Goal: Information Seeking & Learning: Learn about a topic

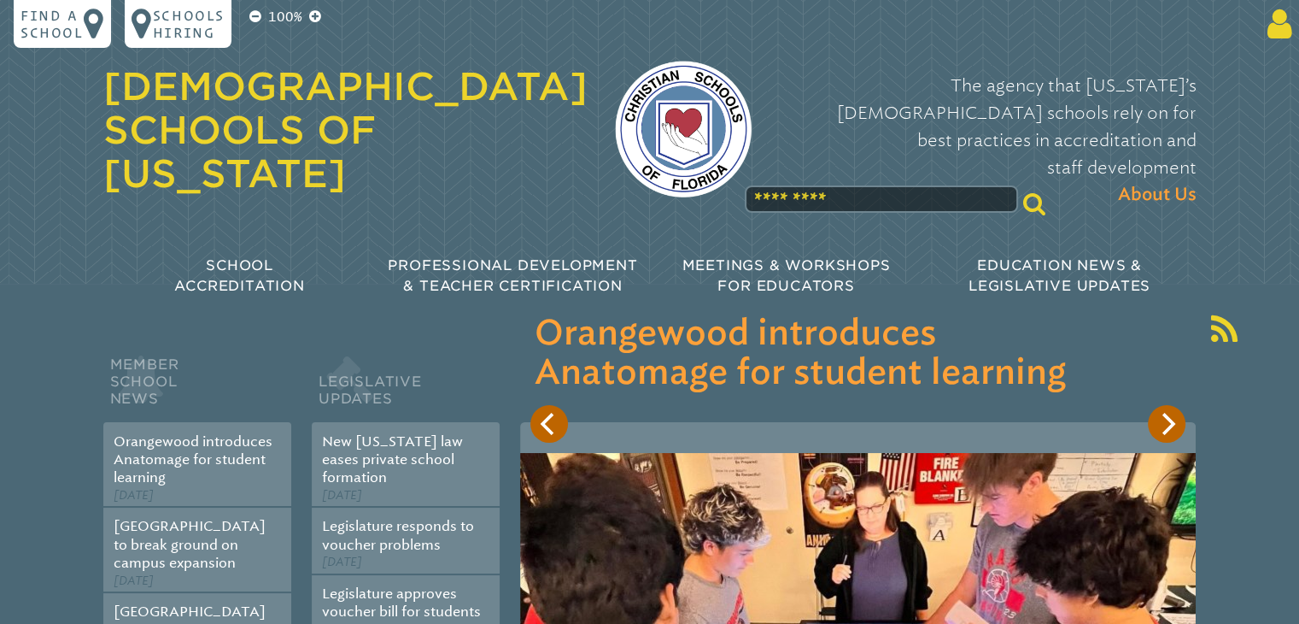
click at [1281, 35] on icon at bounding box center [1277, 24] width 32 height 34
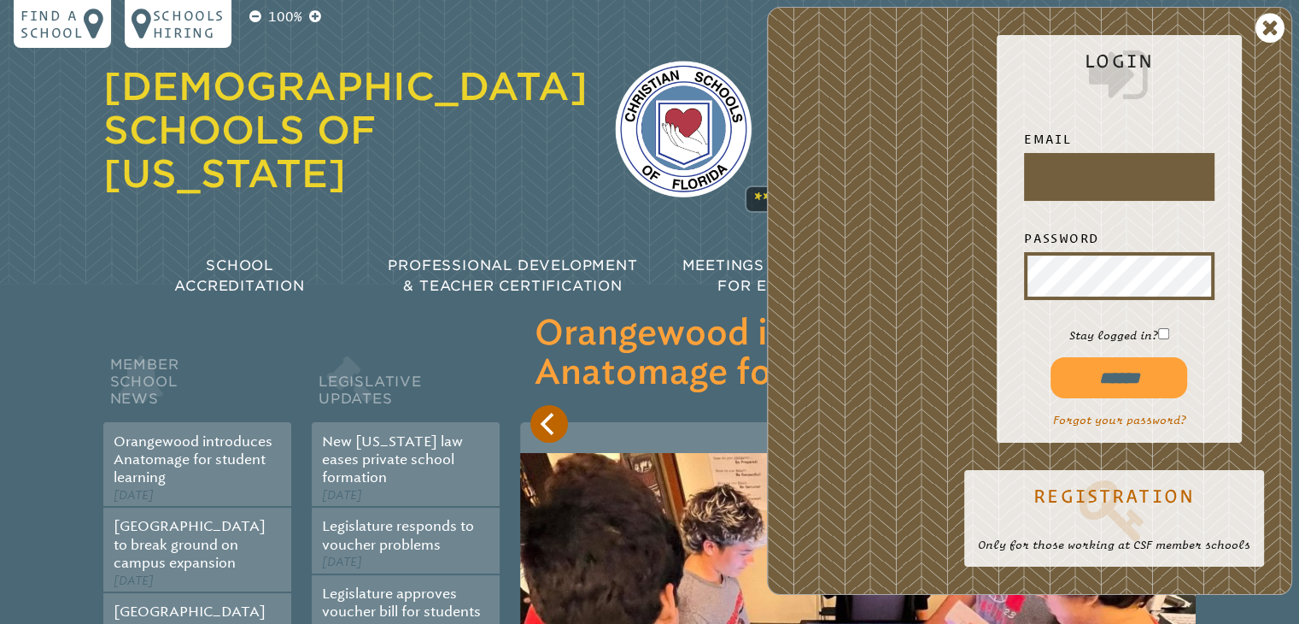
click at [1111, 374] on input "******" at bounding box center [1119, 377] width 137 height 41
click at [1067, 178] on input "text" at bounding box center [1120, 176] width 184 height 41
type input "**********"
click at [1123, 414] on link "Forgot your password?" at bounding box center [1118, 419] width 133 height 13
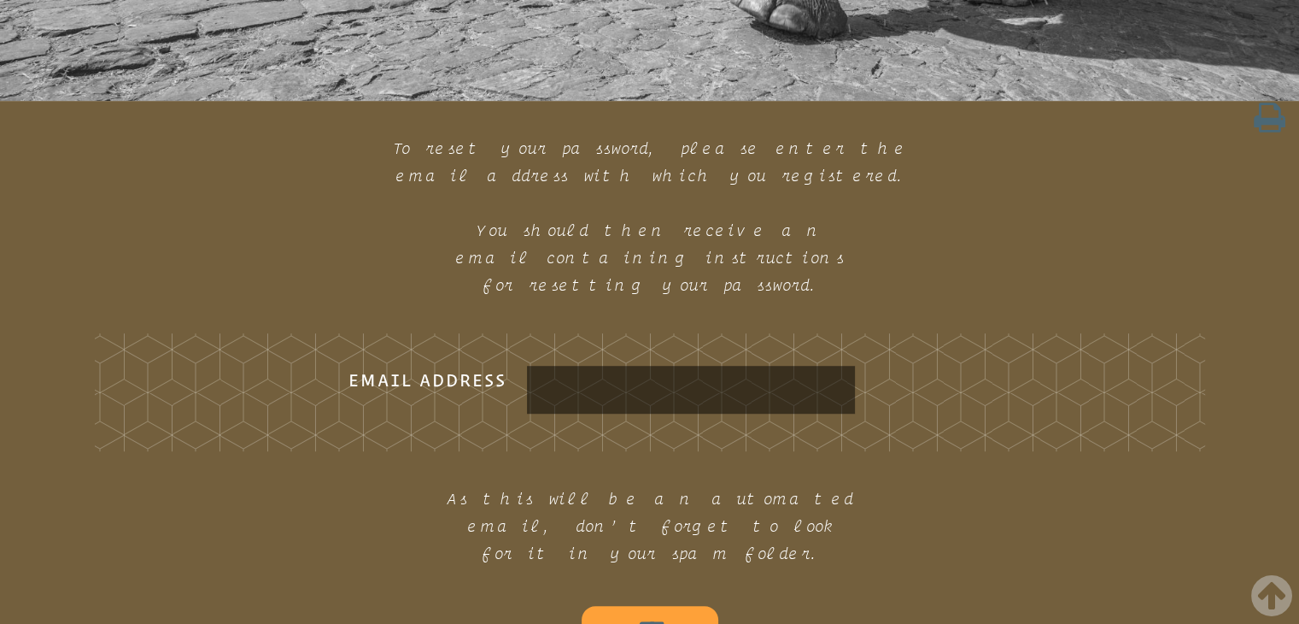
scroll to position [1025, 0]
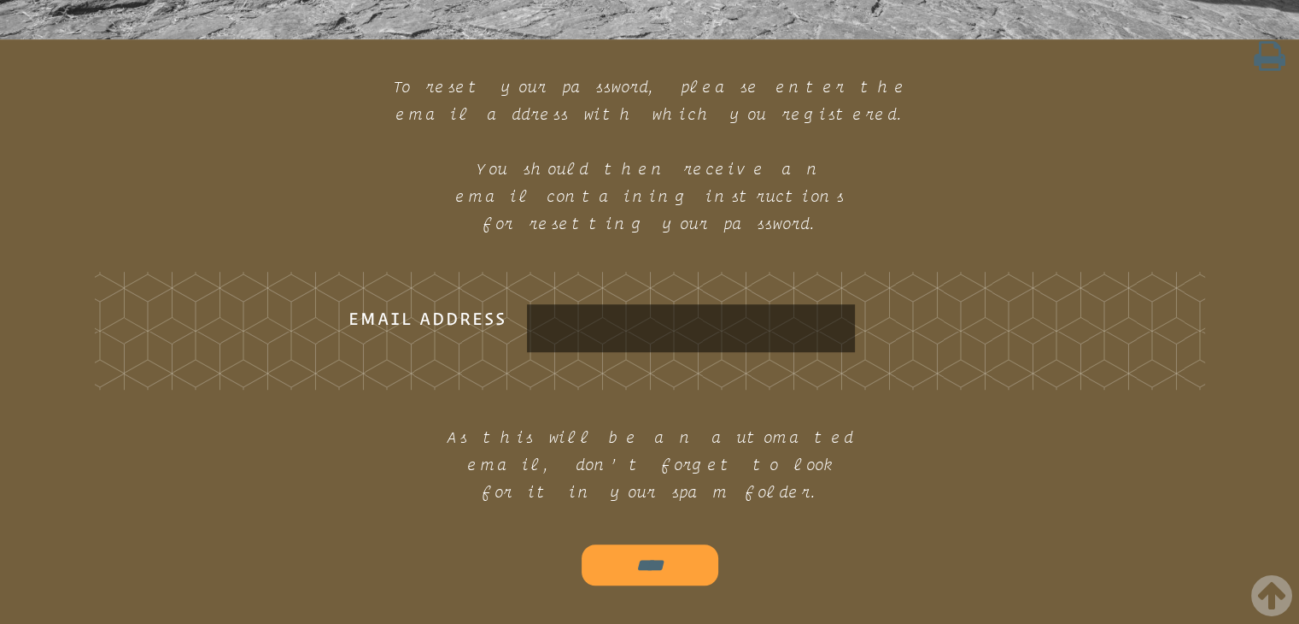
click at [613, 312] on input "Email Address" at bounding box center [691, 328] width 321 height 41
type input "**********"
click at [651, 544] on input "****" at bounding box center [650, 564] width 137 height 41
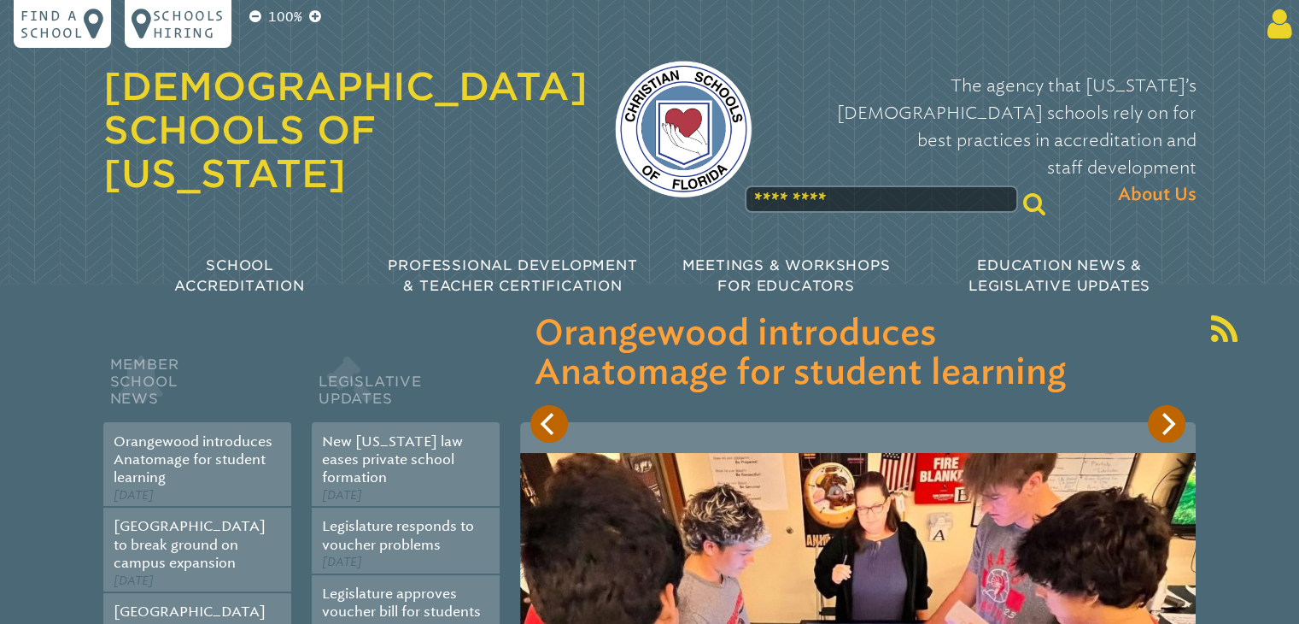
type input "**********"
click at [1288, 21] on icon at bounding box center [1277, 24] width 32 height 34
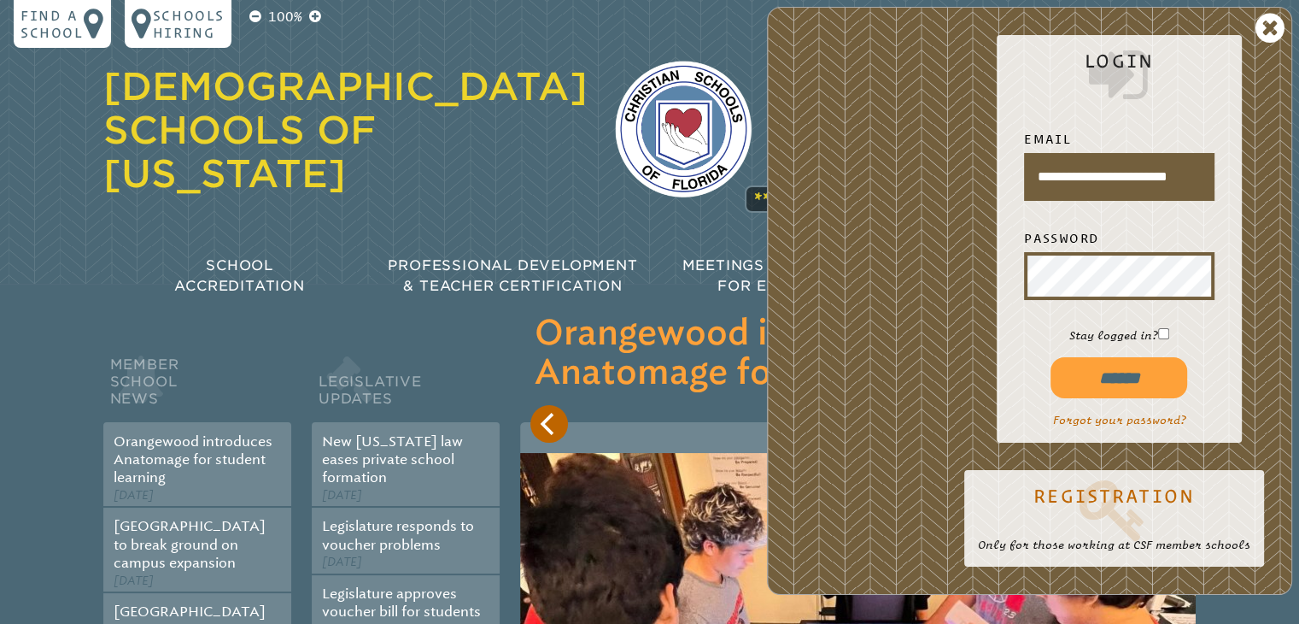
click at [1169, 377] on input "******" at bounding box center [1119, 377] width 137 height 41
type input "**********"
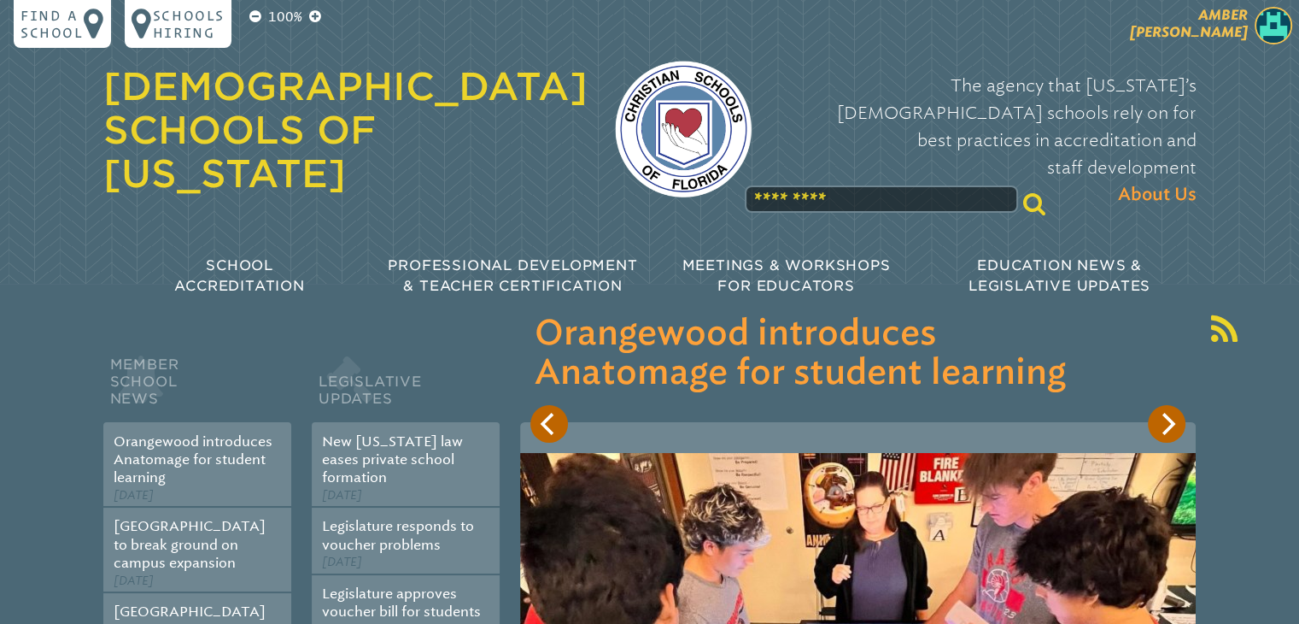
click at [1216, 25] on span "Amber Peavyhouse" at bounding box center [1189, 23] width 118 height 33
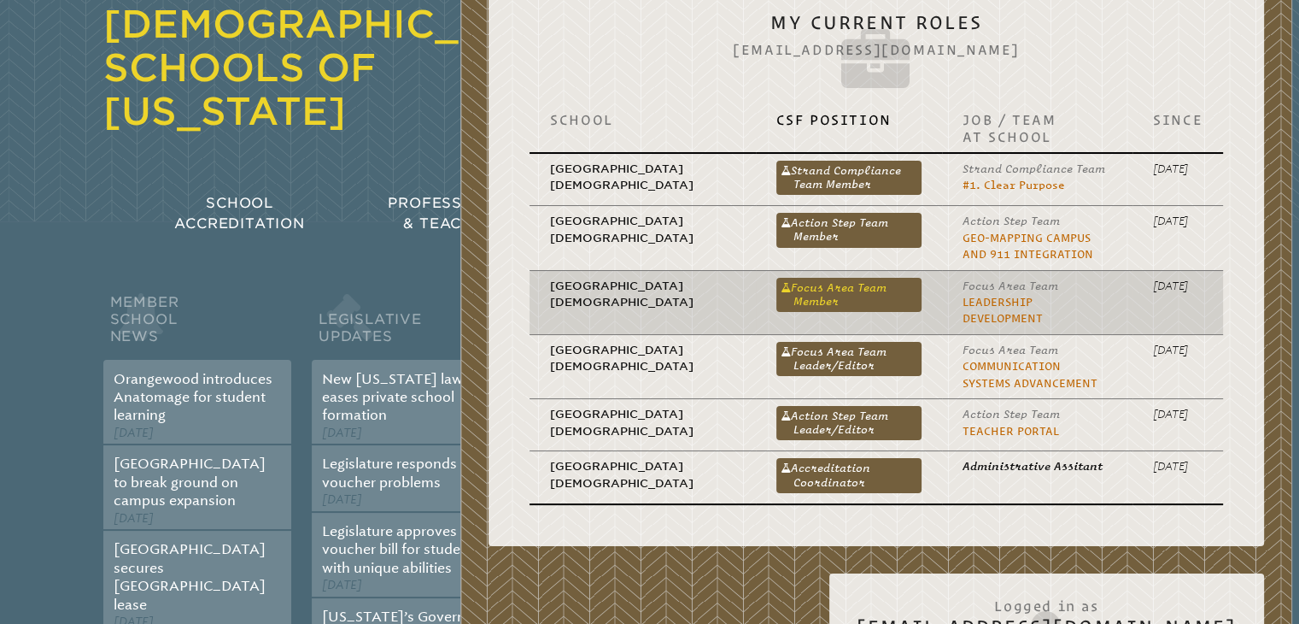
scroll to position [85, 0]
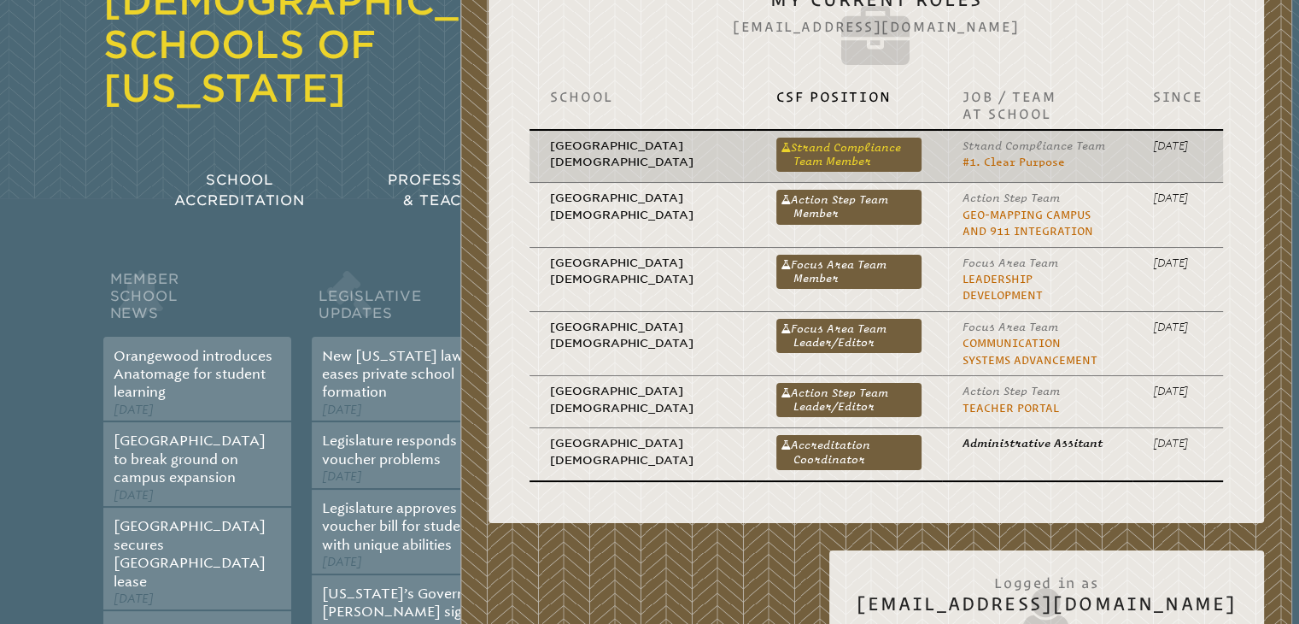
click at [777, 156] on link "Strand Compliance Team Member" at bounding box center [850, 155] width 146 height 34
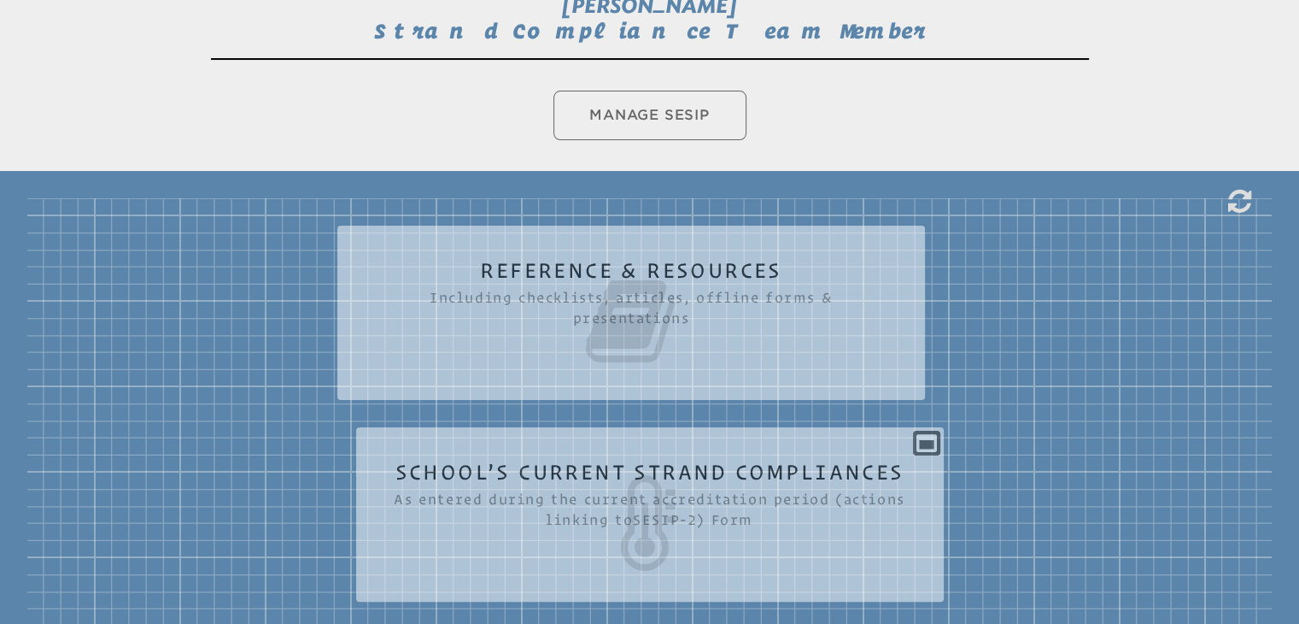
scroll to position [427, 0]
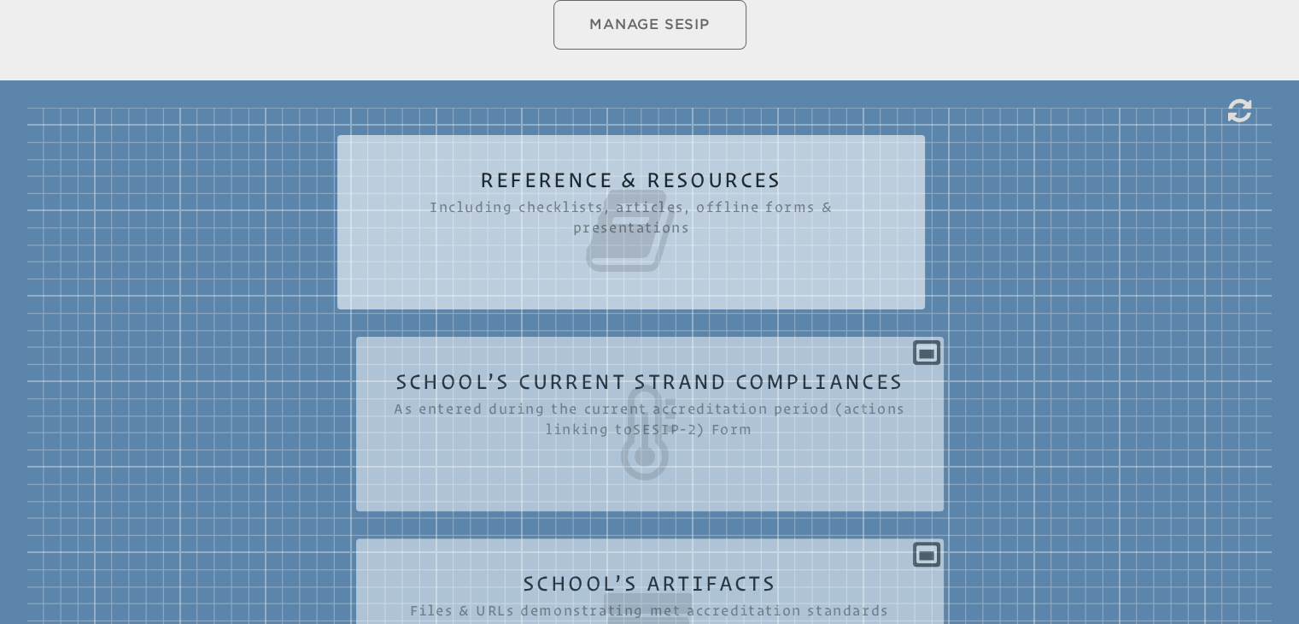
click at [509, 204] on icon at bounding box center [631, 231] width 519 height 96
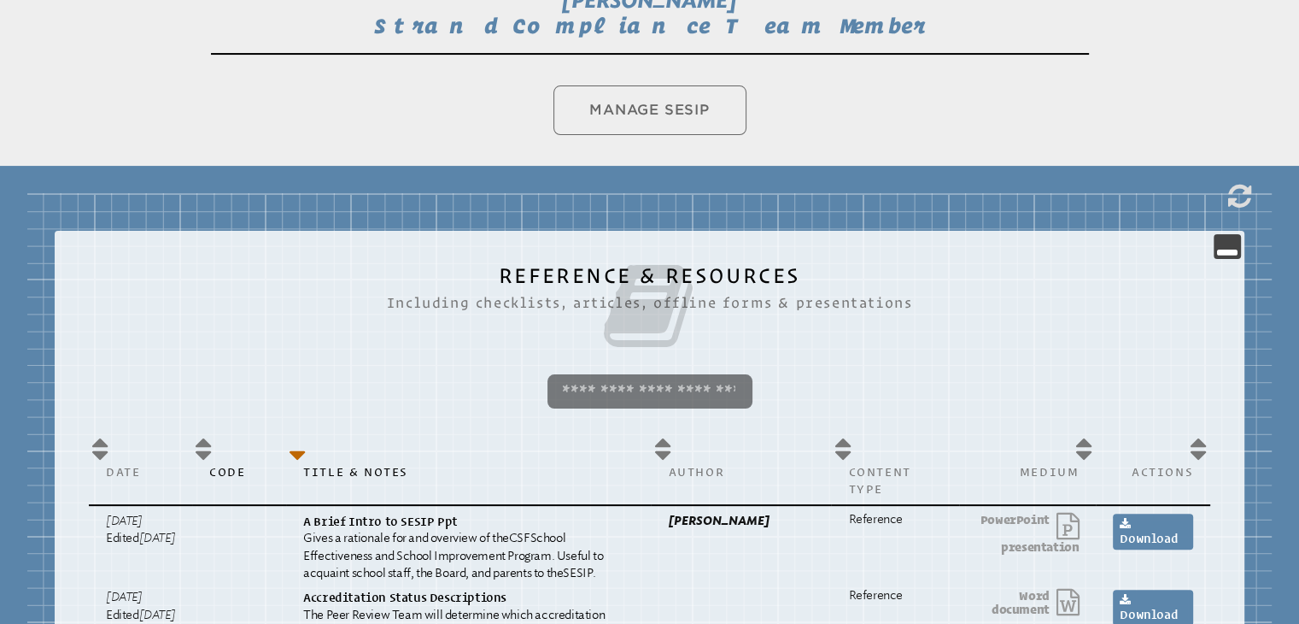
scroll to position [0, 0]
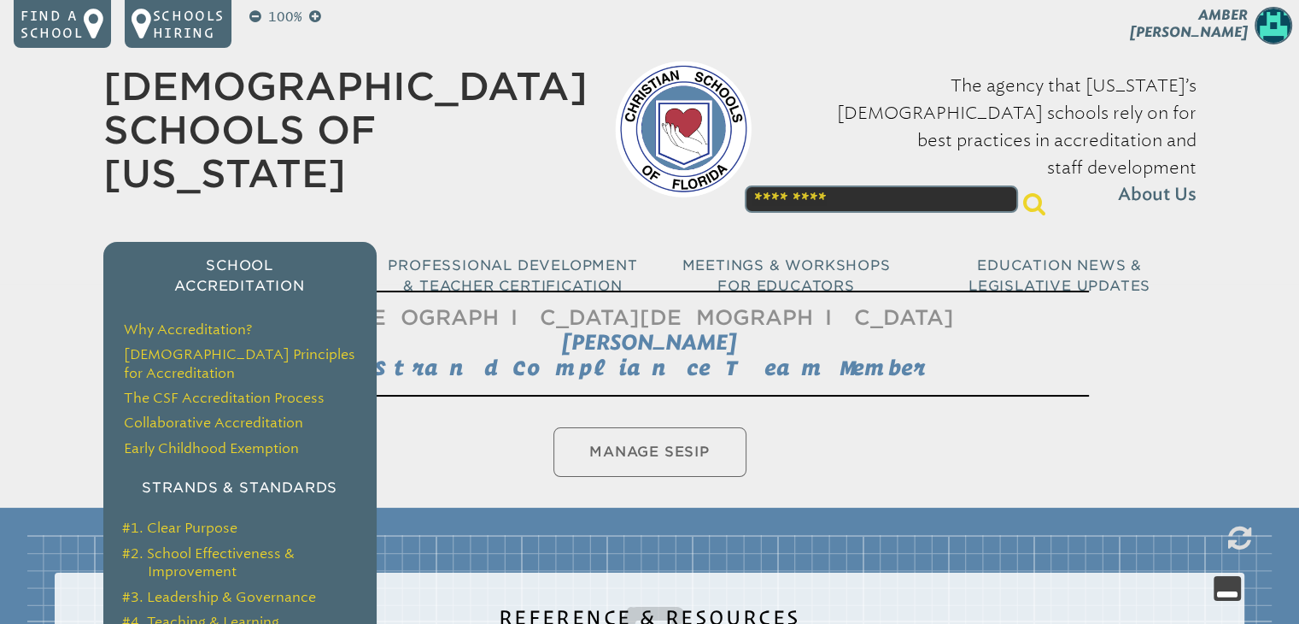
click at [231, 255] on p "School Accreditation" at bounding box center [239, 275] width 273 height 41
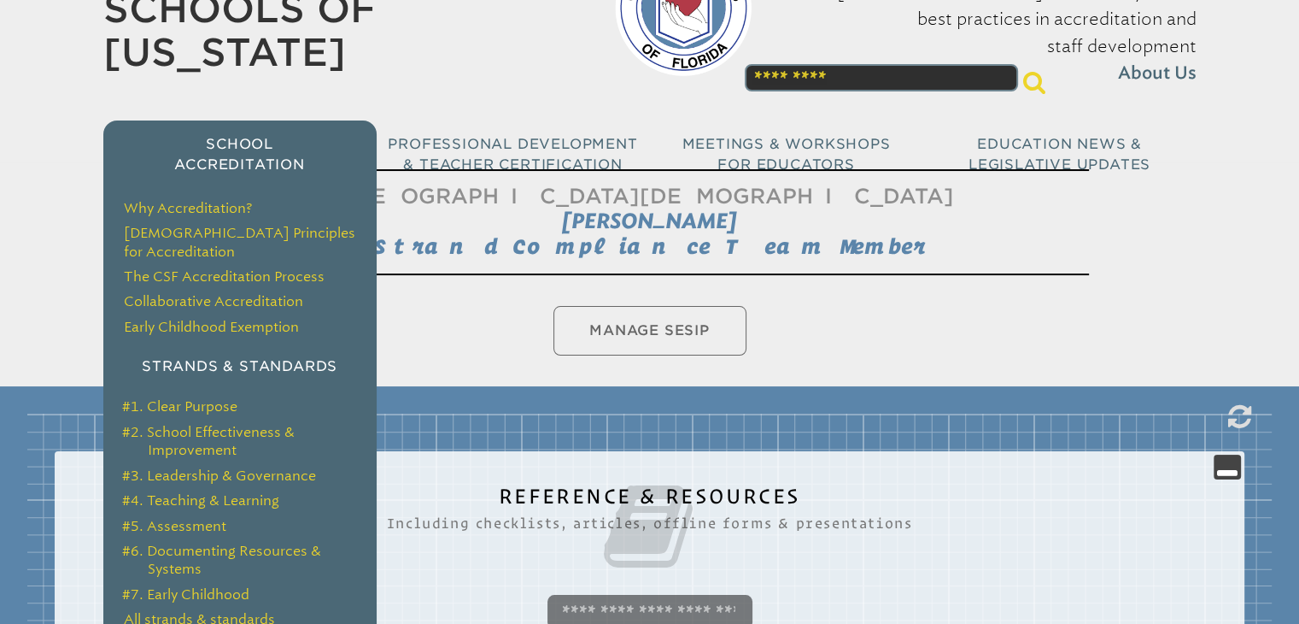
scroll to position [171, 0]
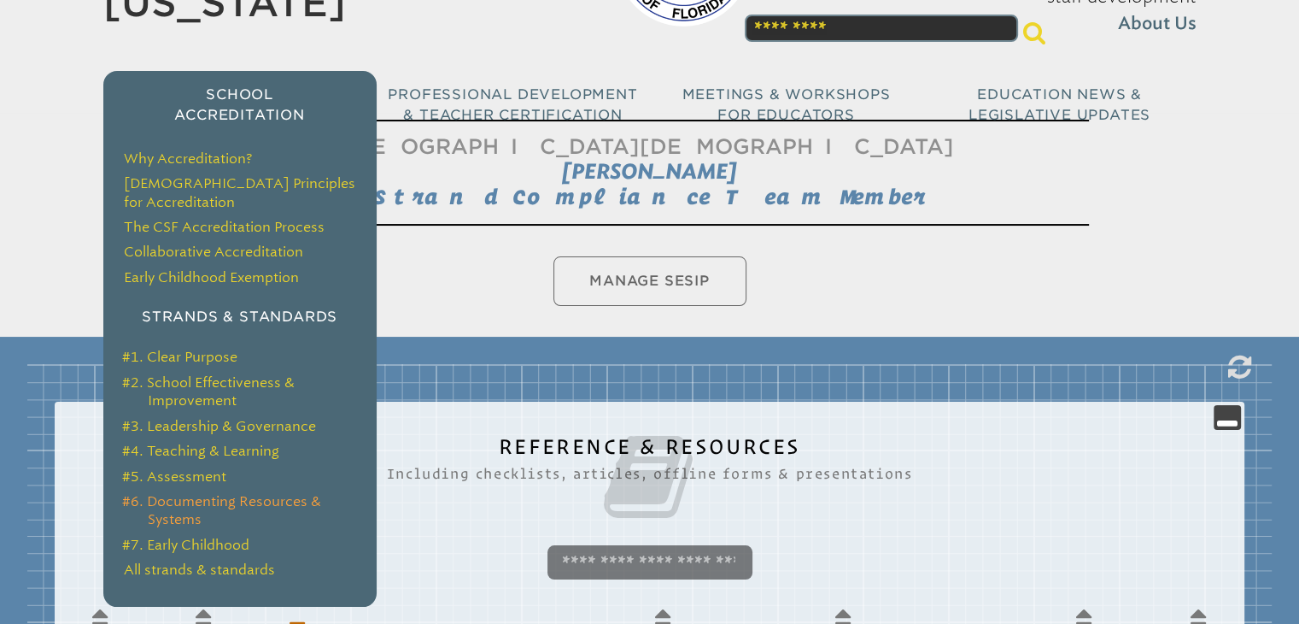
click at [185, 493] on link "#6. Documenting Resources & Systems" at bounding box center [221, 510] width 199 height 34
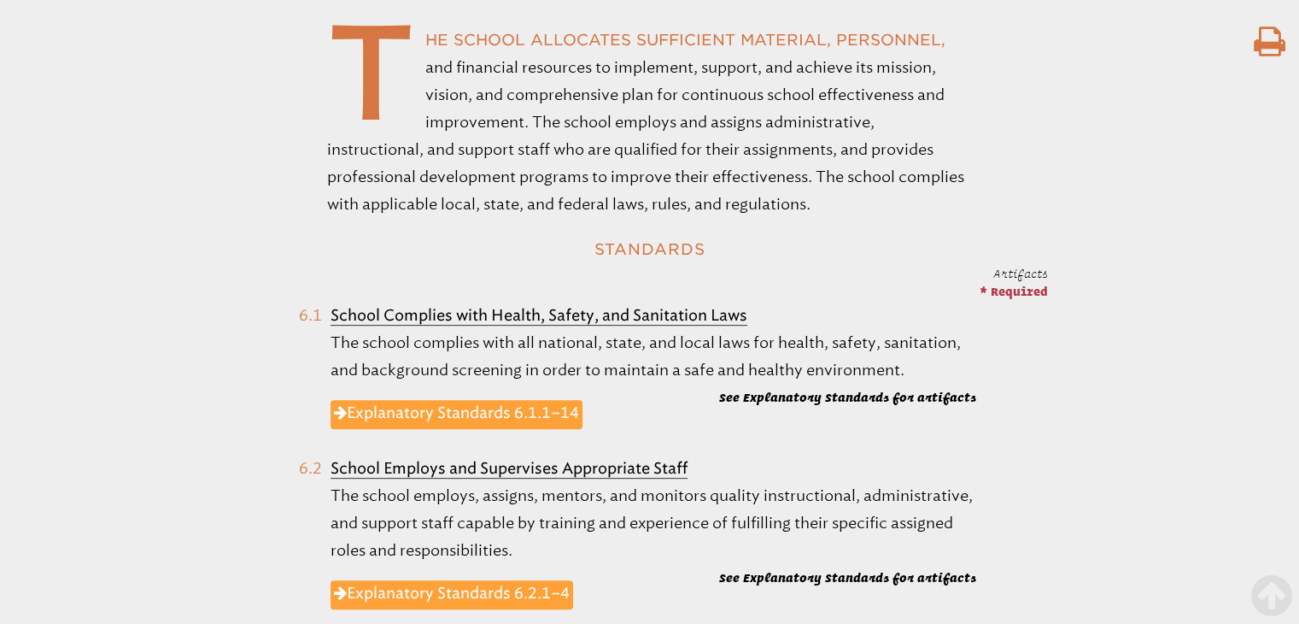
scroll to position [598, 0]
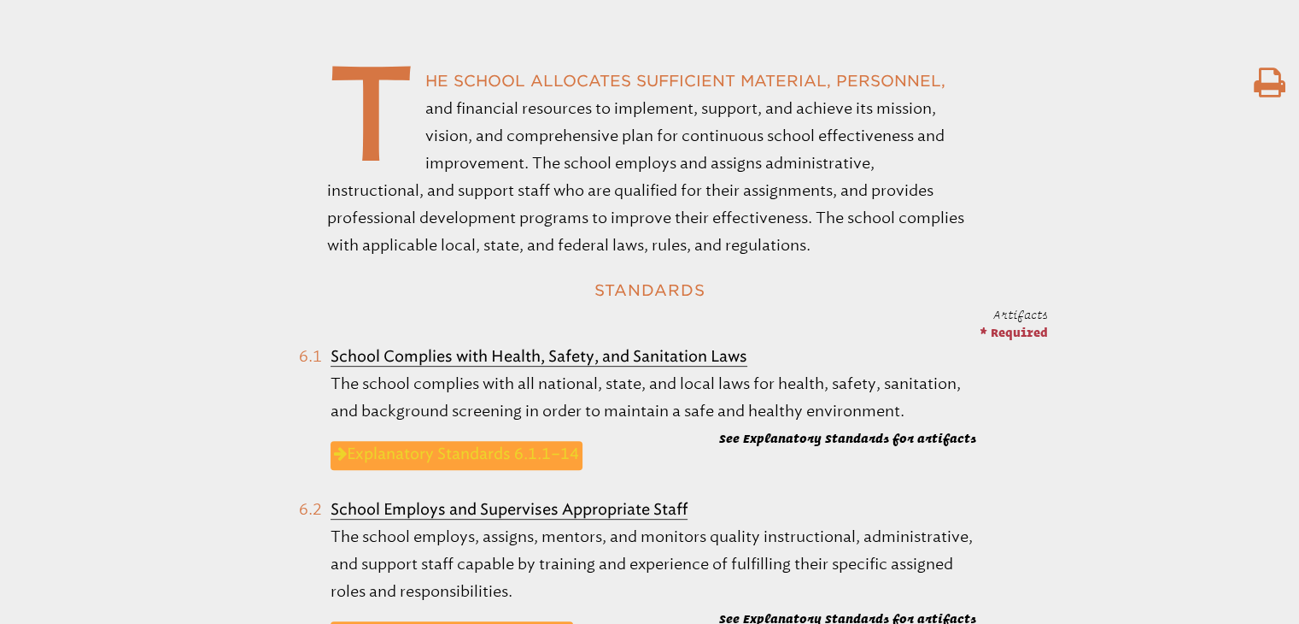
click at [460, 450] on link "Explanatory Standards 6.1.1–14" at bounding box center [457, 455] width 252 height 29
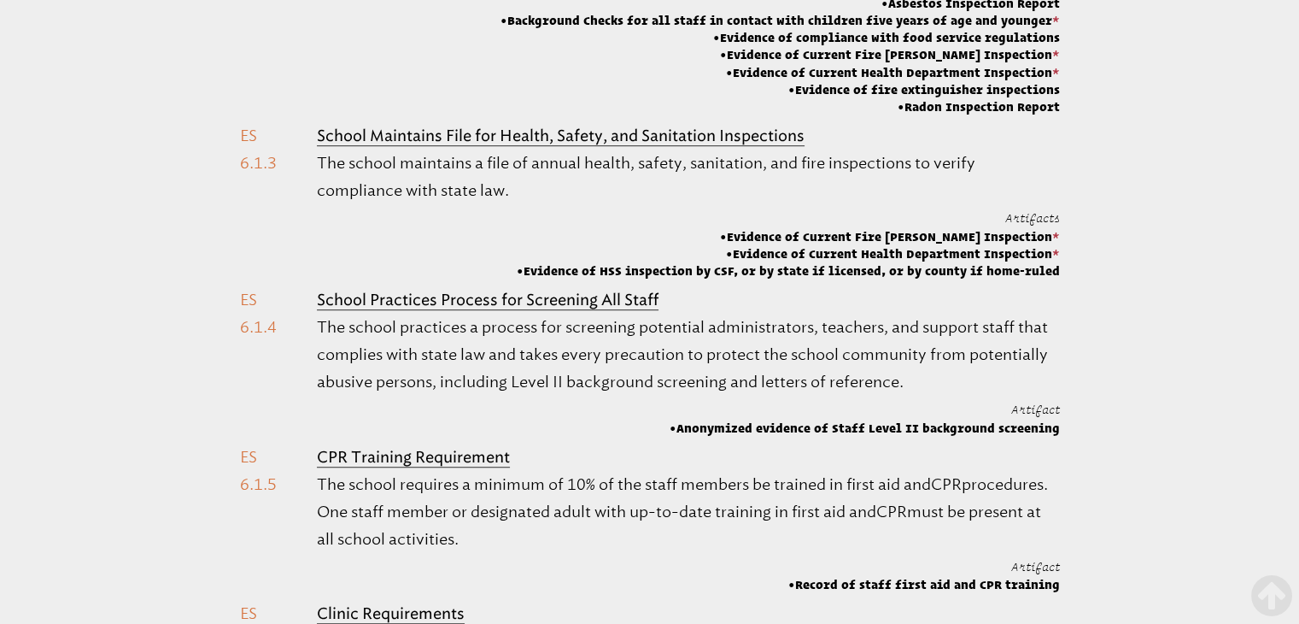
scroll to position [1111, 0]
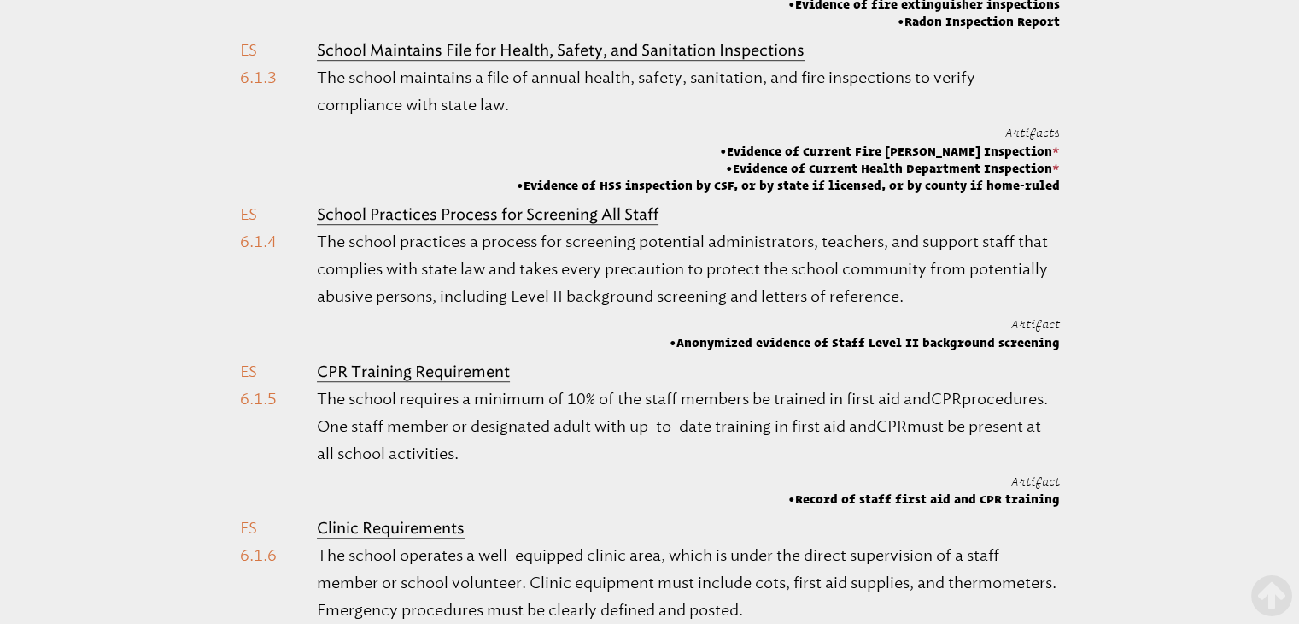
click at [894, 490] on span "Record of staff first aid and CPR training" at bounding box center [924, 498] width 272 height 17
click at [445, 362] on b "CPR Training Requirement" at bounding box center [413, 371] width 193 height 19
click at [426, 362] on b "CPR Training Requirement" at bounding box center [413, 371] width 193 height 19
click at [256, 366] on li "CPR Training Requirement The school requires a minimum of 10% of the staff memb…" at bounding box center [650, 433] width 820 height 150
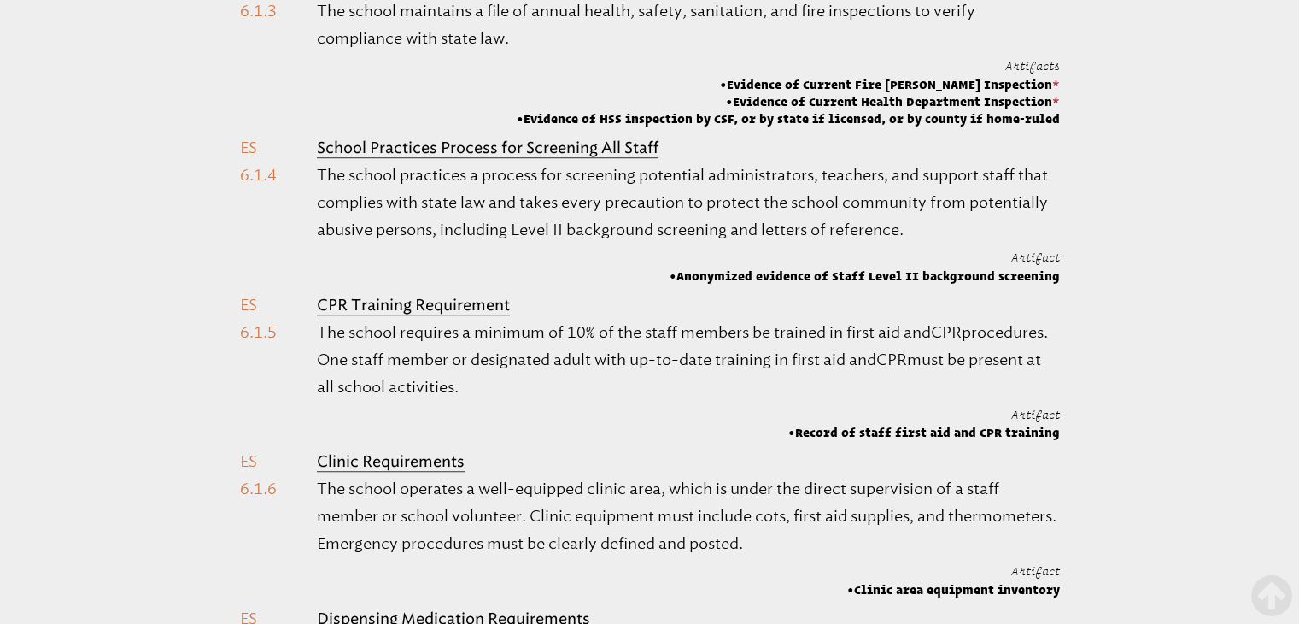
scroll to position [1196, 0]
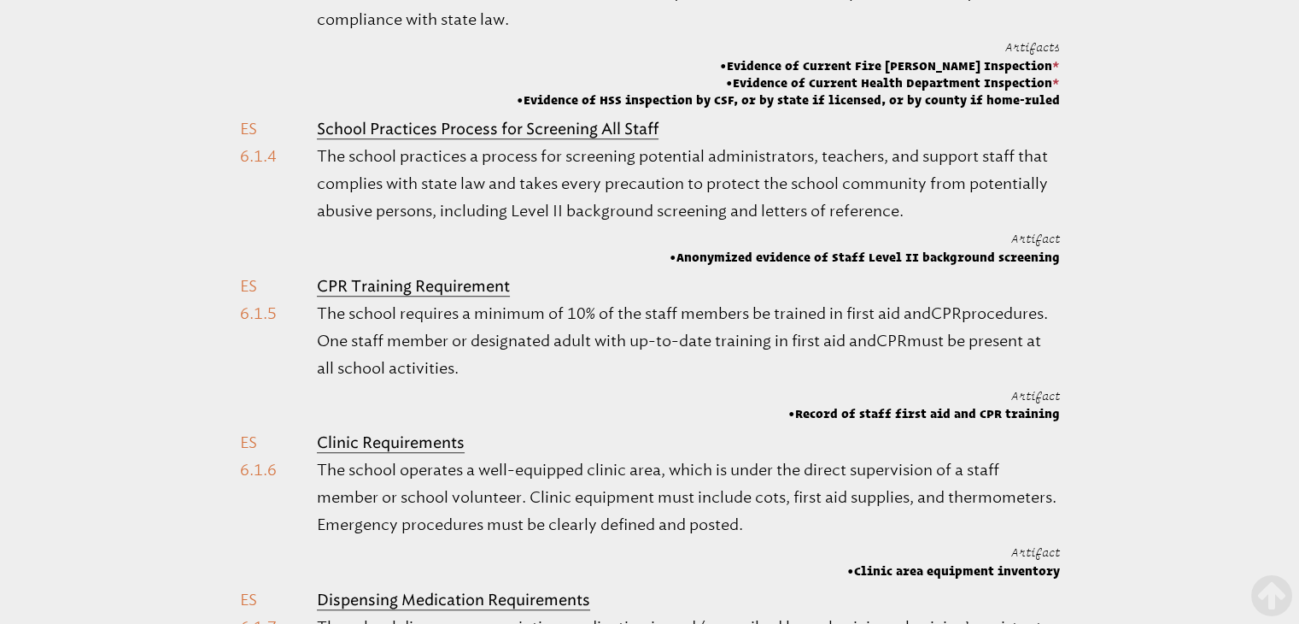
click at [450, 277] on b "CPR Training Requirement" at bounding box center [413, 286] width 193 height 19
click at [395, 332] on p "The school requires a minimum of 10% of the staff members be trained in first a…" at bounding box center [688, 341] width 742 height 82
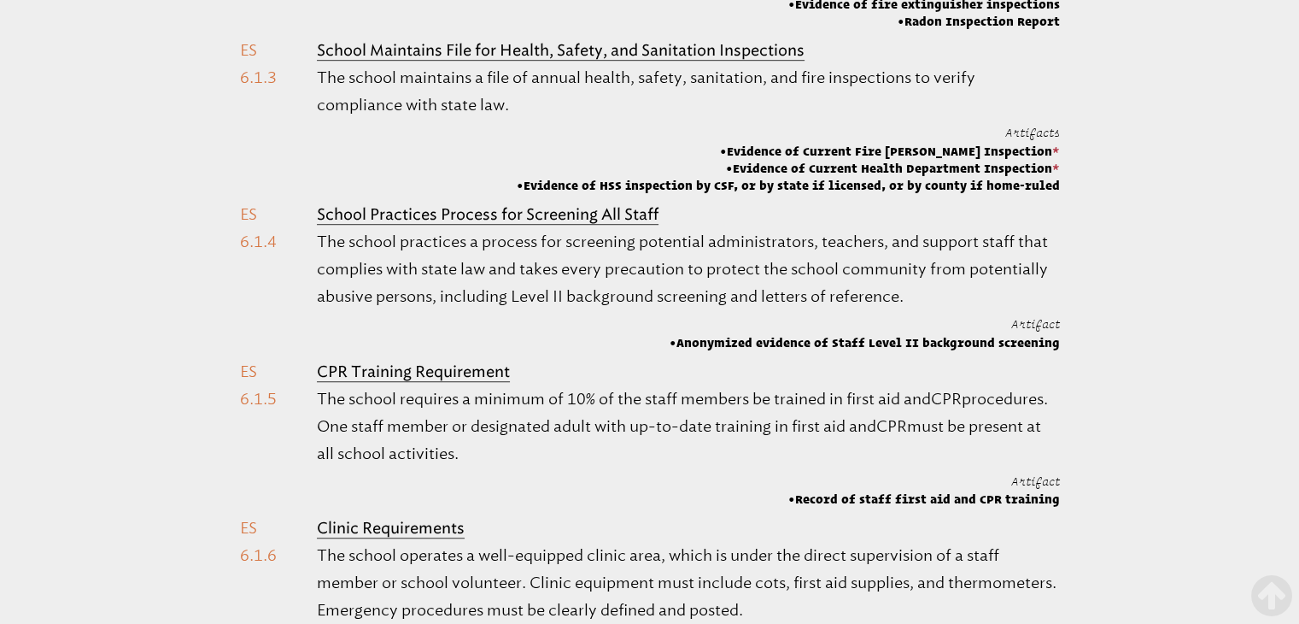
click at [431, 362] on b "CPR Training Requirement" at bounding box center [413, 371] width 193 height 19
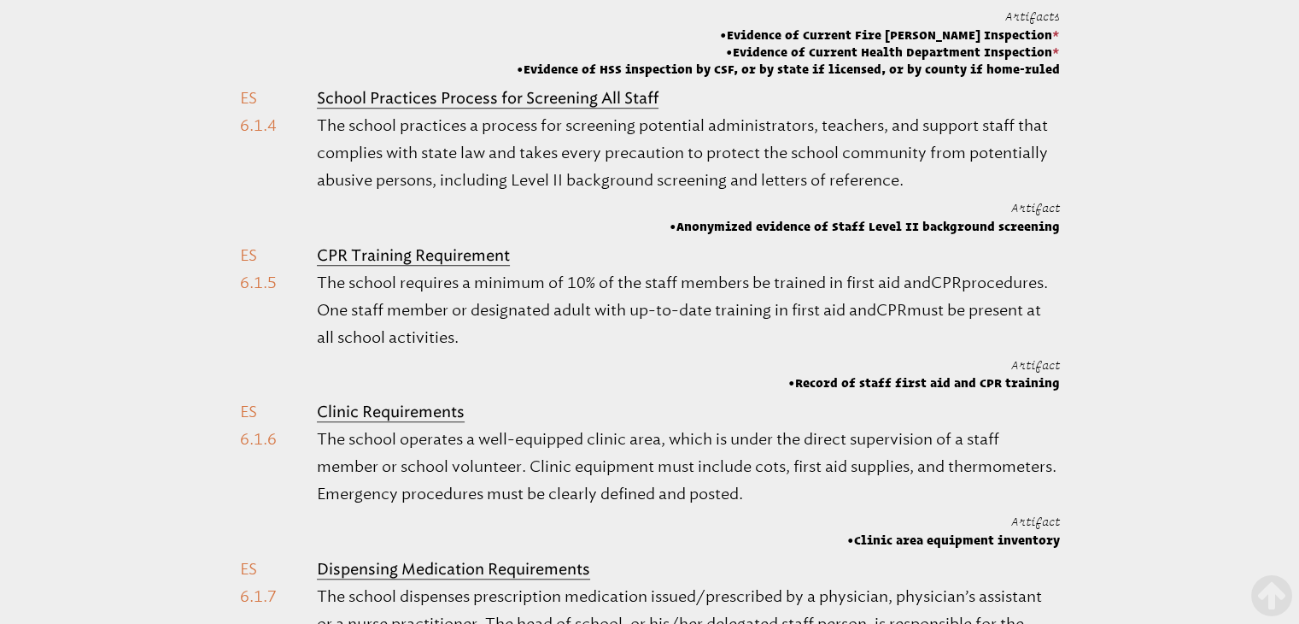
scroll to position [1281, 0]
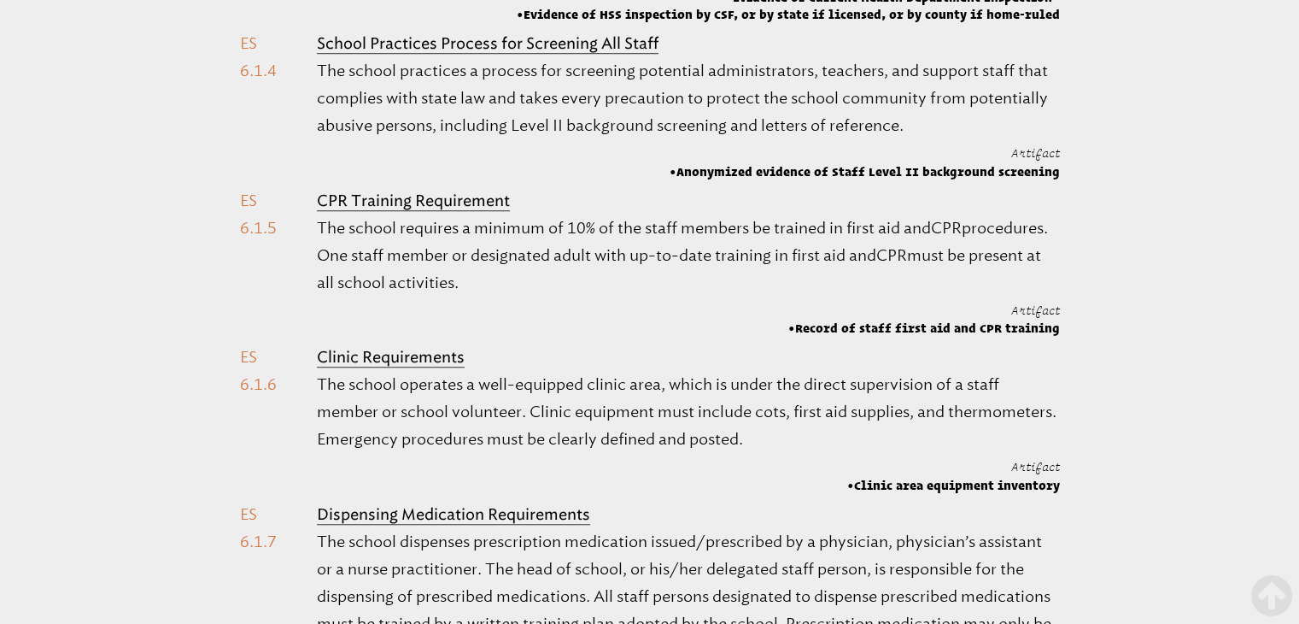
click at [443, 230] on p "The school requires a minimum of 10% of the staff members be trained in first a…" at bounding box center [688, 255] width 742 height 82
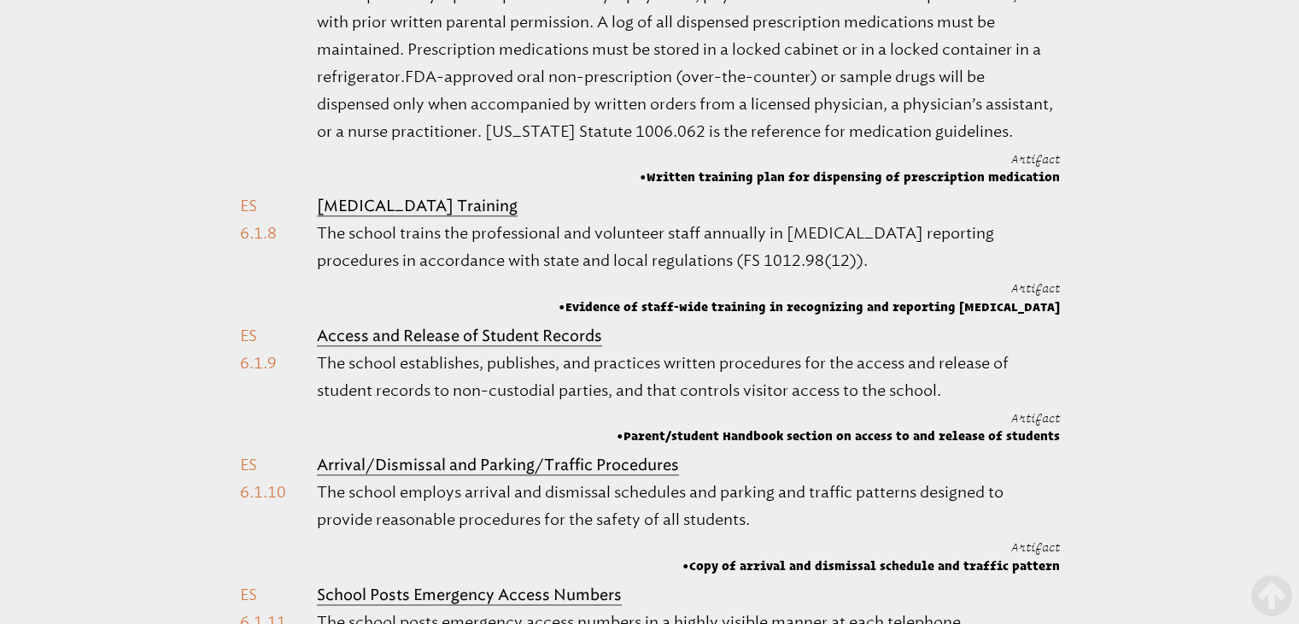
scroll to position [1879, 0]
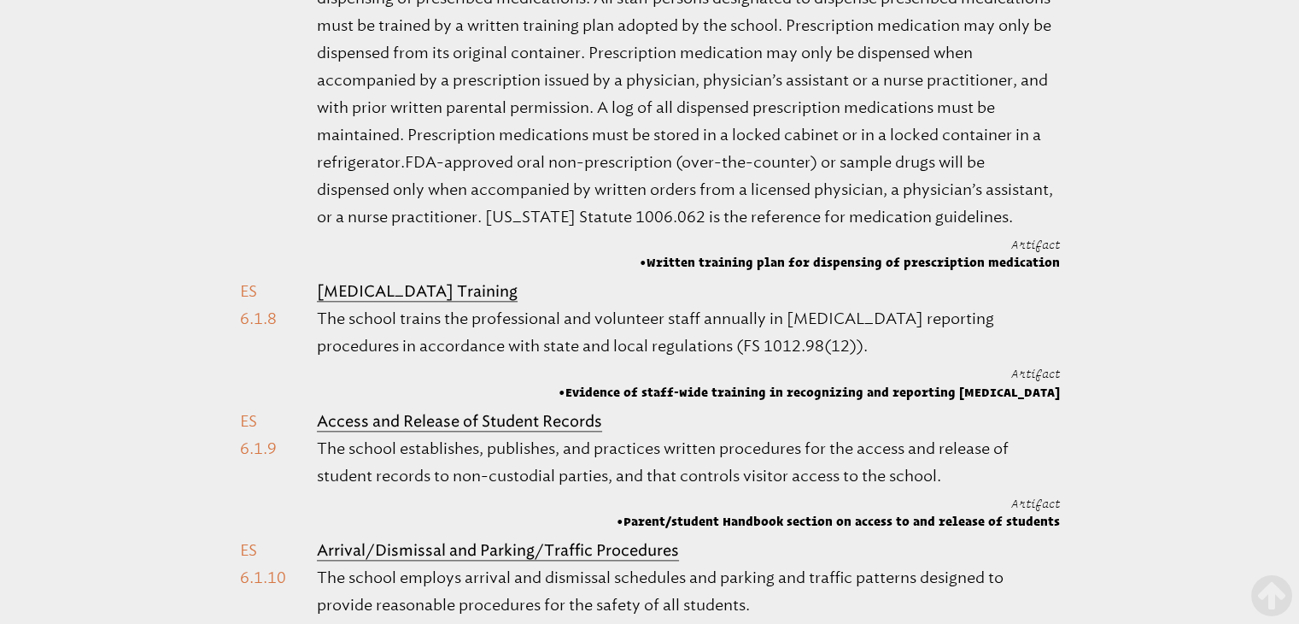
click at [412, 286] on b "Child Abuse Training" at bounding box center [417, 291] width 201 height 19
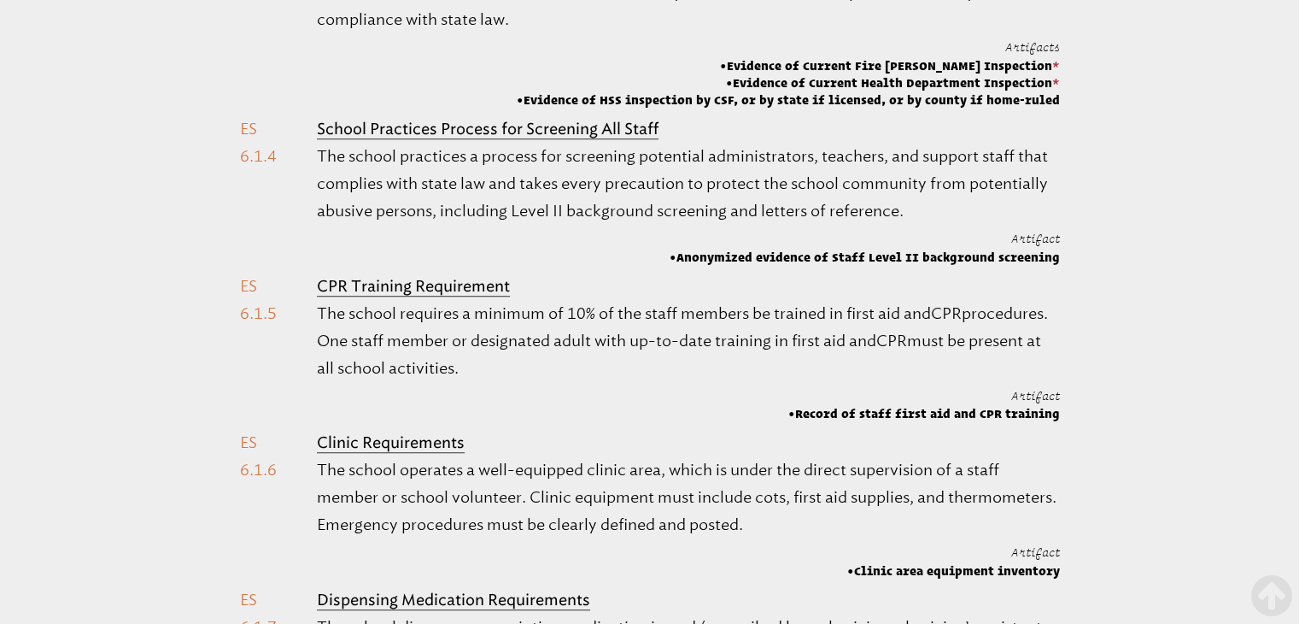
scroll to position [1196, 0]
click at [460, 277] on b "CPR Training Requirement" at bounding box center [413, 286] width 193 height 19
click at [865, 405] on span "Record of staff first aid and CPR training" at bounding box center [924, 413] width 272 height 17
click at [859, 405] on span "Record of staff first aid and CPR training" at bounding box center [924, 413] width 272 height 17
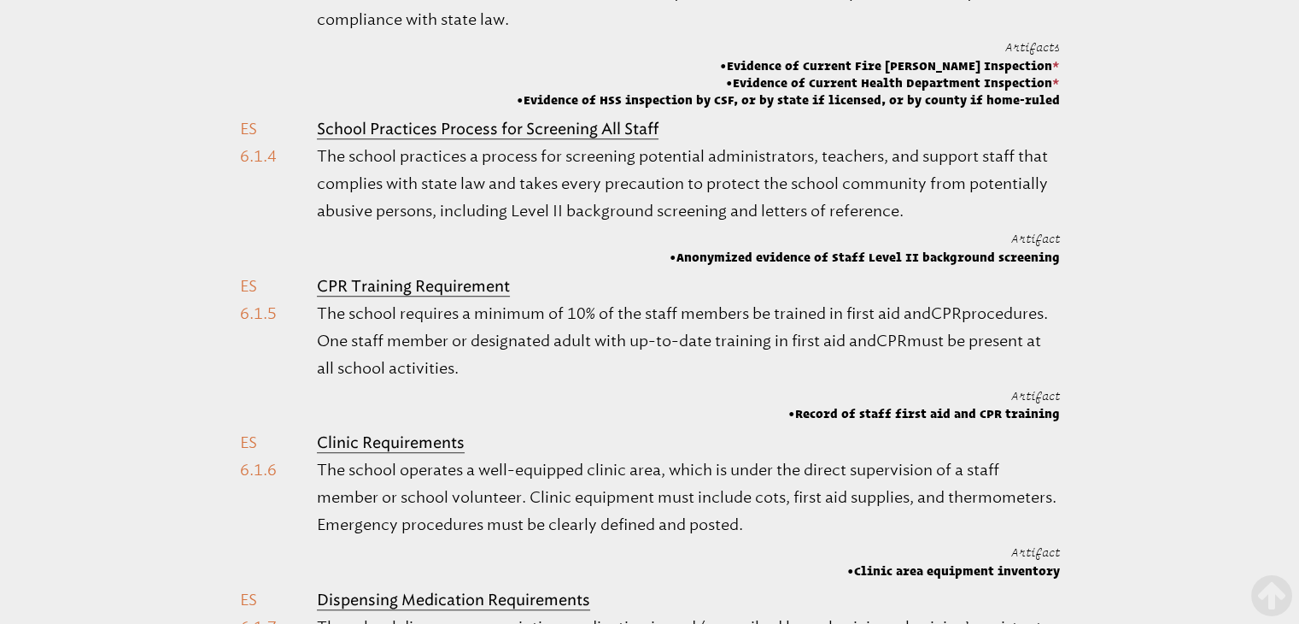
click at [251, 273] on li "CPR Training Requirement The school requires a minimum of 10% of the staff memb…" at bounding box center [650, 348] width 820 height 150
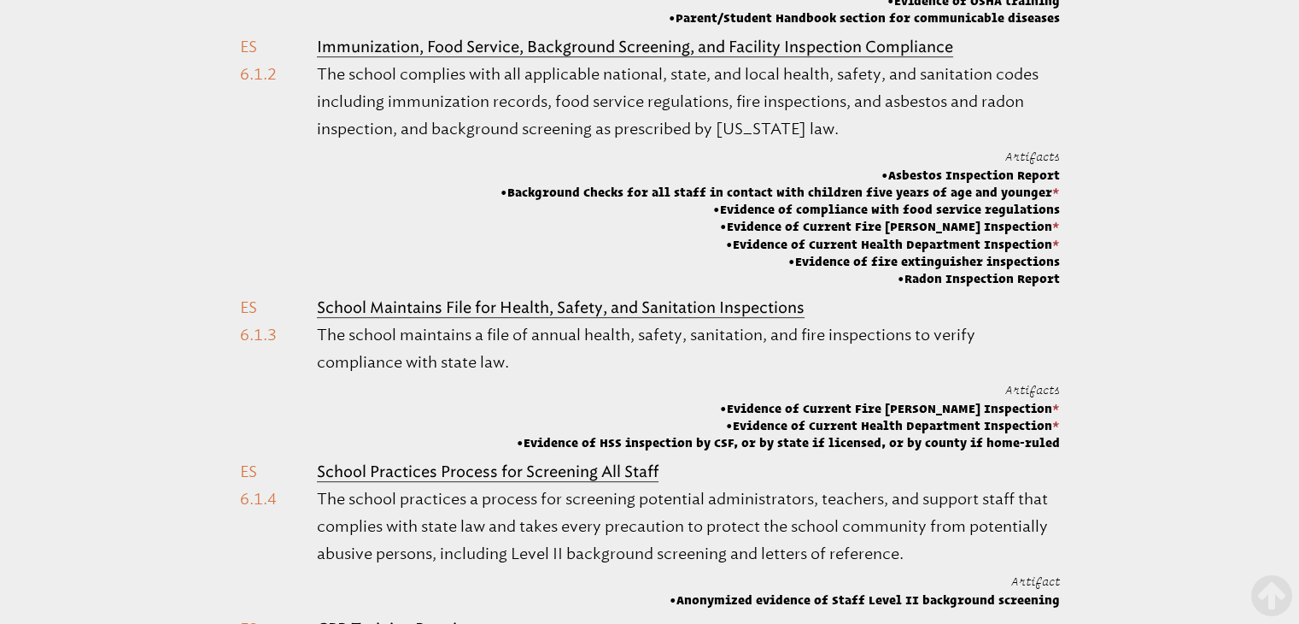
scroll to position [683, 0]
